Goal: Find specific page/section: Find specific page/section

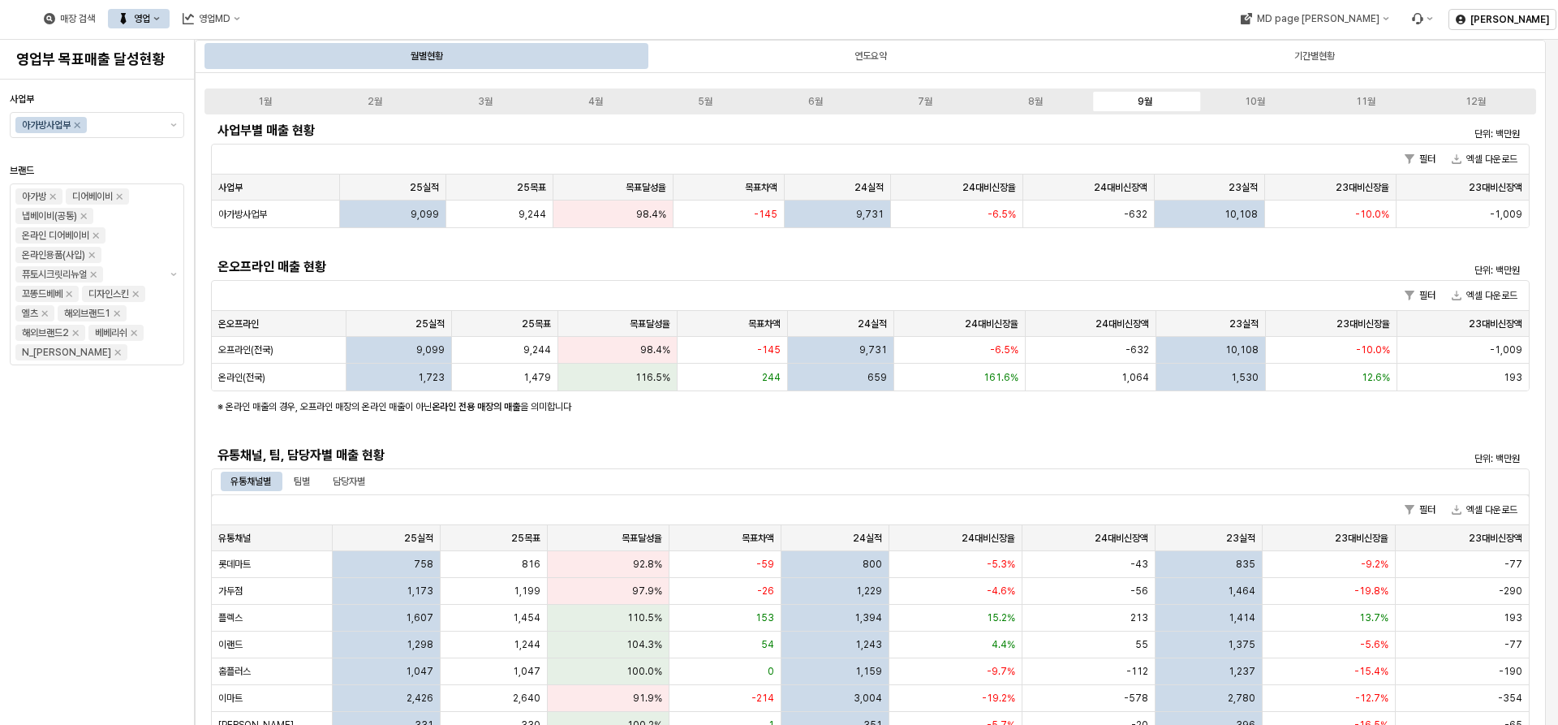
click at [170, 16] on button "영업" at bounding box center [139, 18] width 62 height 19
click at [273, 102] on div "플렉스 상세" at bounding box center [313, 104] width 99 height 16
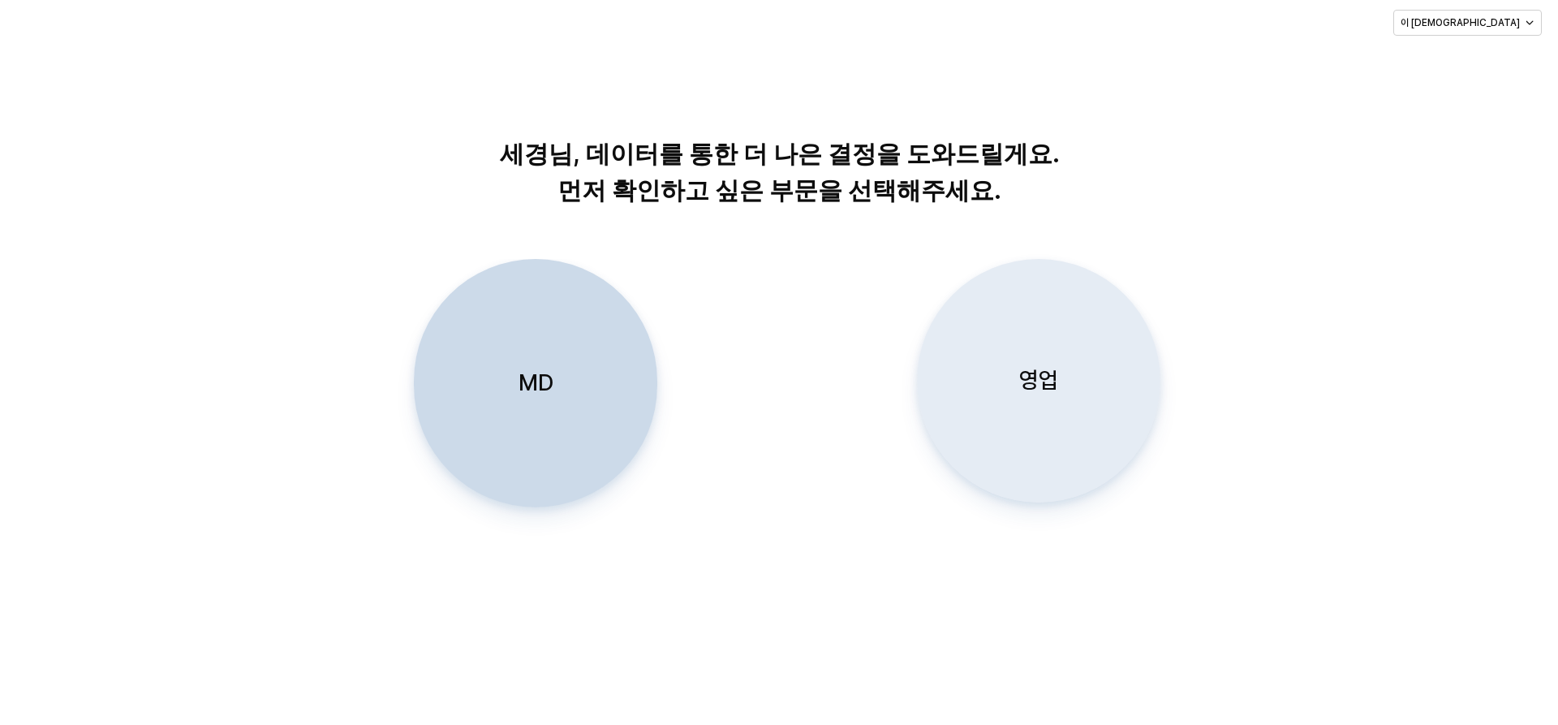
click at [1078, 319] on div "영업" at bounding box center [1038, 381] width 229 height 242
